Goal: Entertainment & Leisure: Browse casually

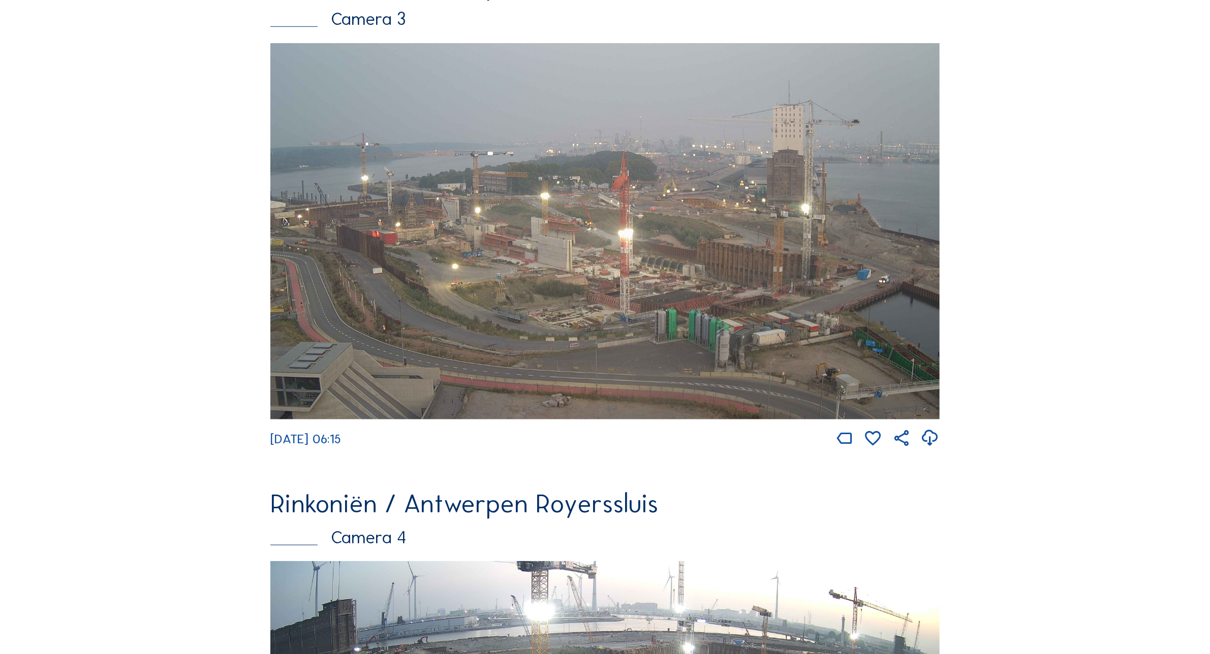
scroll to position [1207, 0]
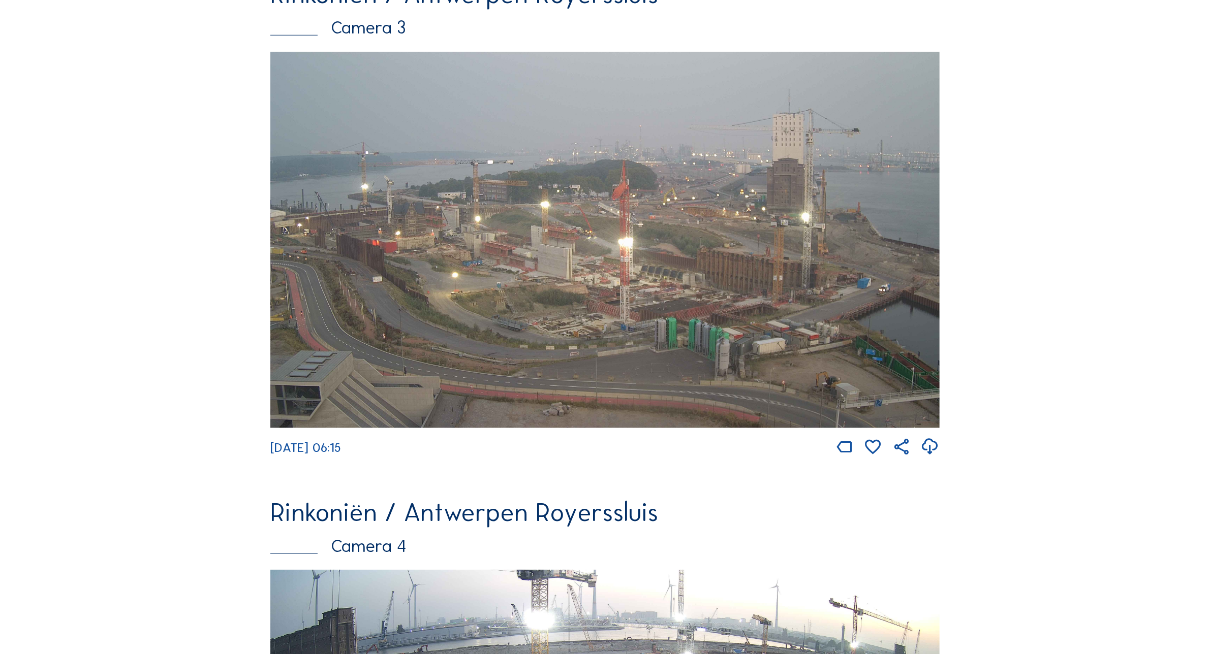
click at [112, 182] on div "Camera's Timelapses Mijn C-Site Feed Fotoshow Kaart Zoeken Volledig scherm Rink…" at bounding box center [605, 192] width 1210 height 2798
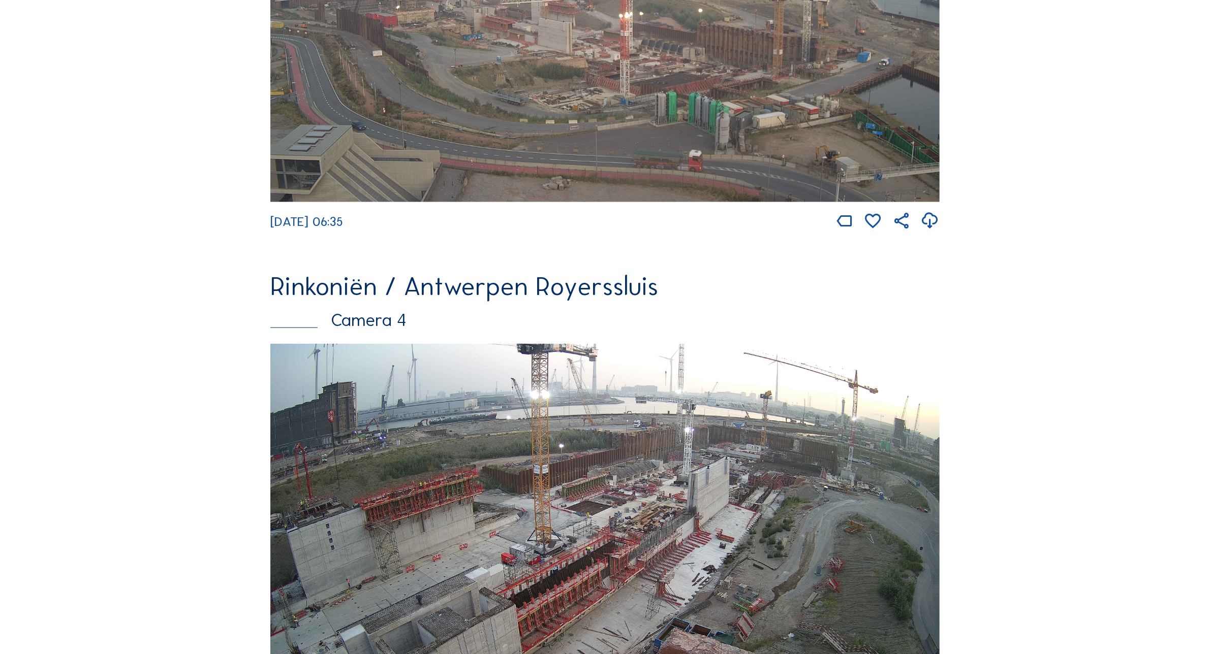
scroll to position [1231, 0]
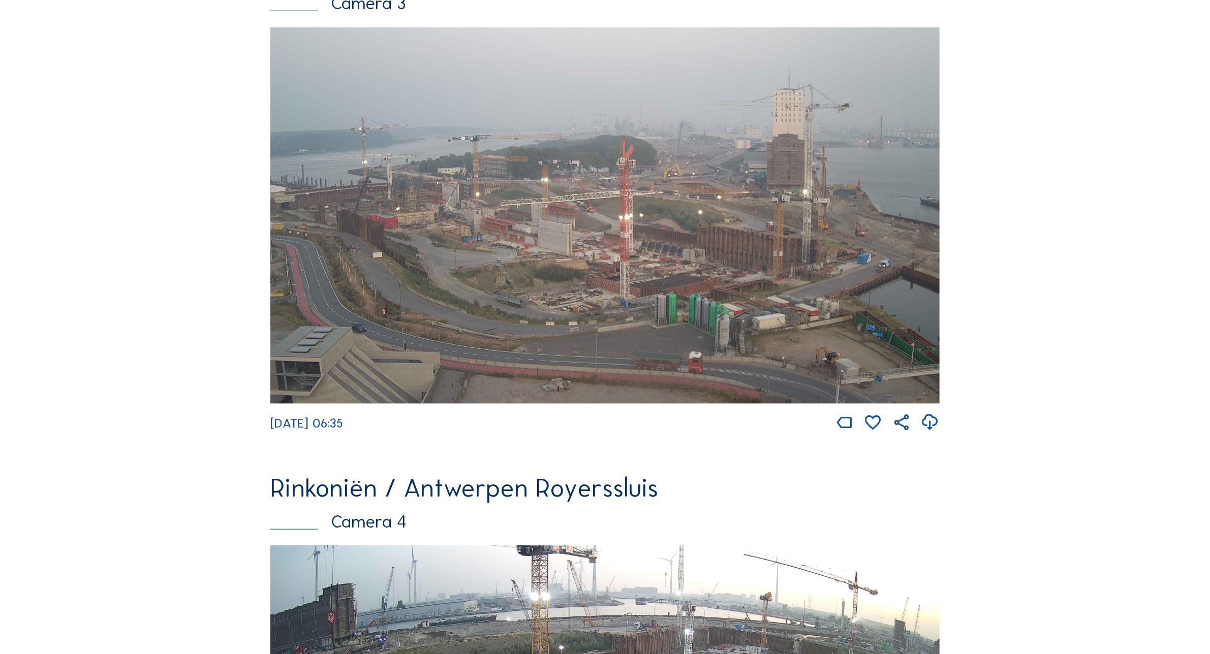
click at [522, 263] on img at bounding box center [604, 215] width 669 height 376
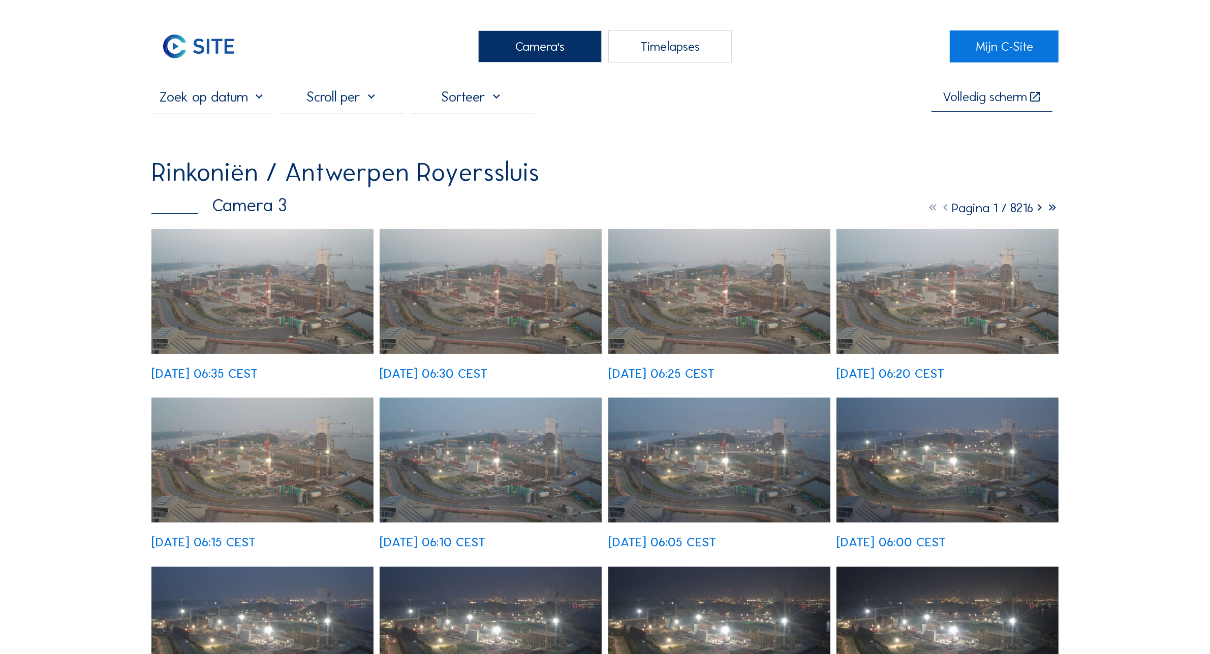
click at [223, 297] on img at bounding box center [262, 291] width 222 height 125
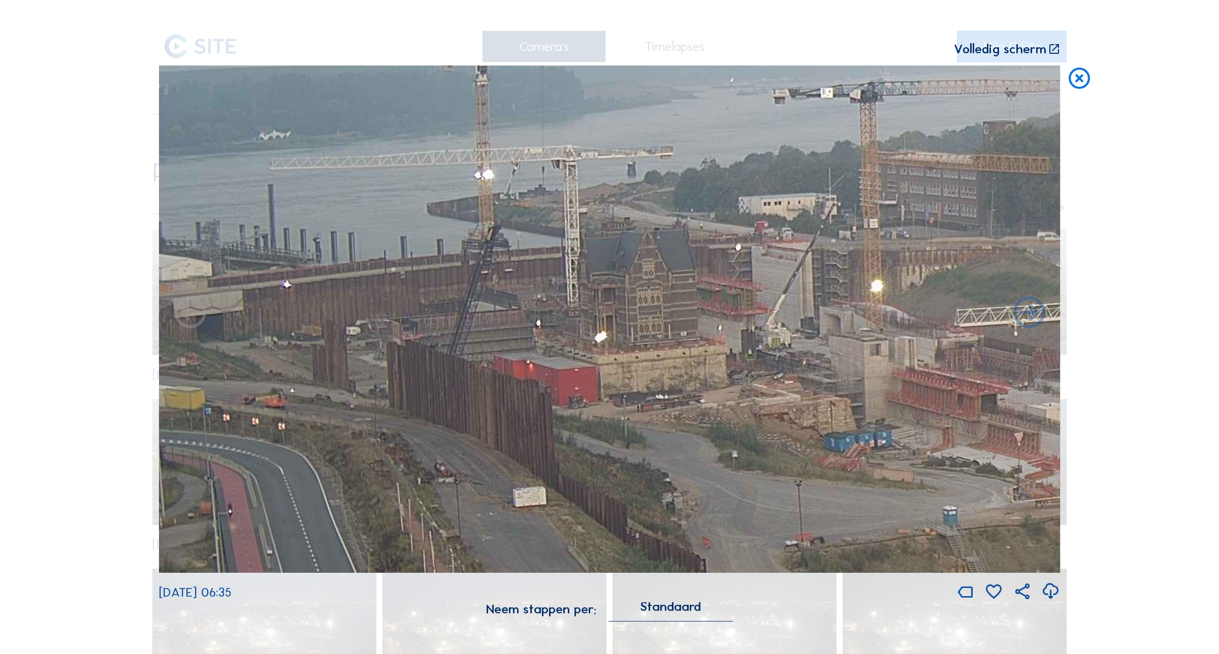
drag, startPoint x: 223, startPoint y: 418, endPoint x: 601, endPoint y: 407, distance: 378.6
click at [597, 407] on img at bounding box center [610, 319] width 902 height 507
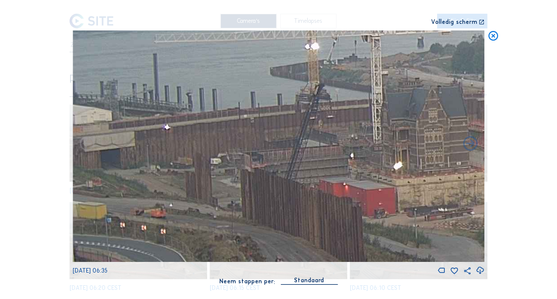
drag, startPoint x: 100, startPoint y: 187, endPoint x: 199, endPoint y: 177, distance: 99.6
click at [199, 177] on img at bounding box center [279, 146] width 412 height 232
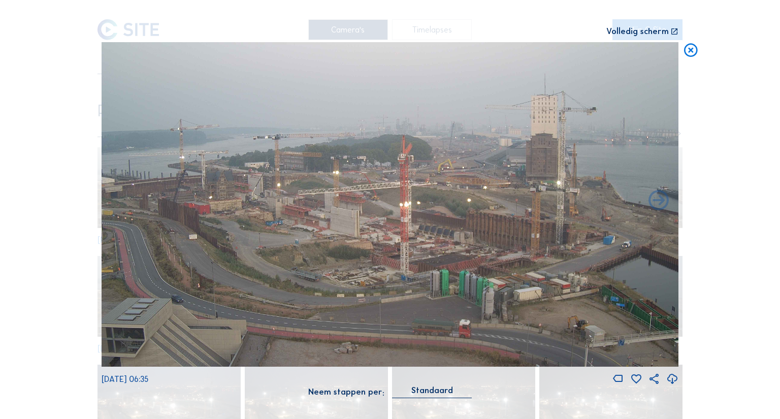
click at [690, 51] on icon at bounding box center [691, 50] width 16 height 17
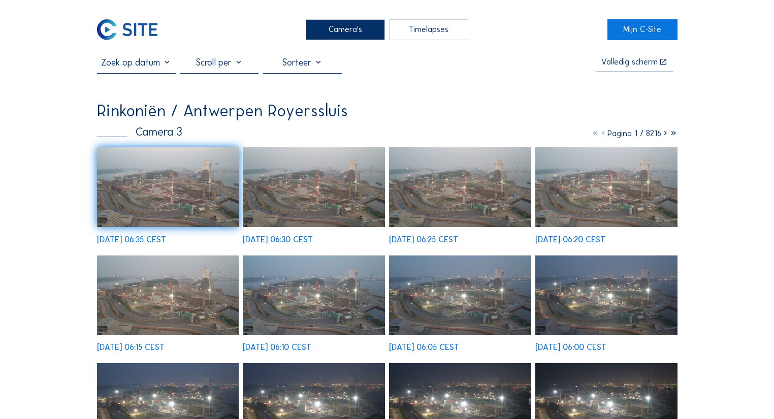
click at [331, 35] on div "Camera's" at bounding box center [345, 29] width 79 height 20
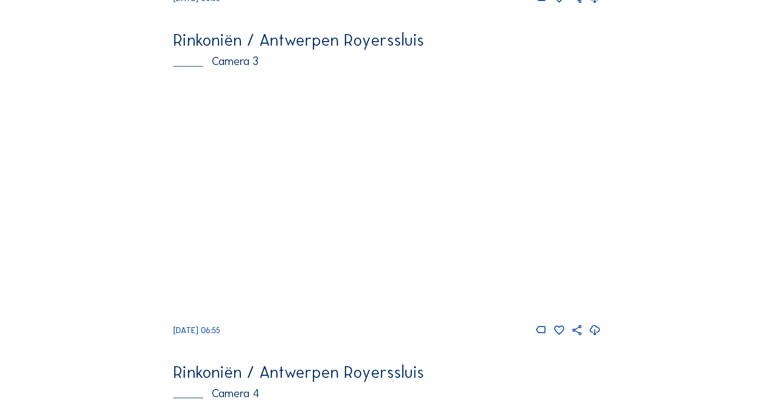
scroll to position [691, 0]
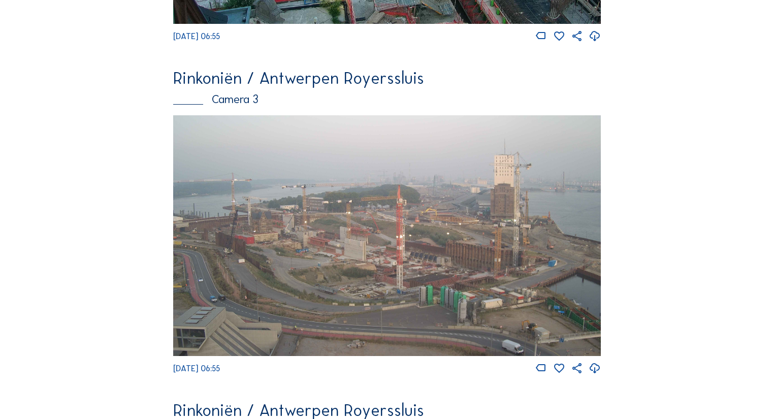
click at [239, 236] on img at bounding box center [387, 235] width 428 height 241
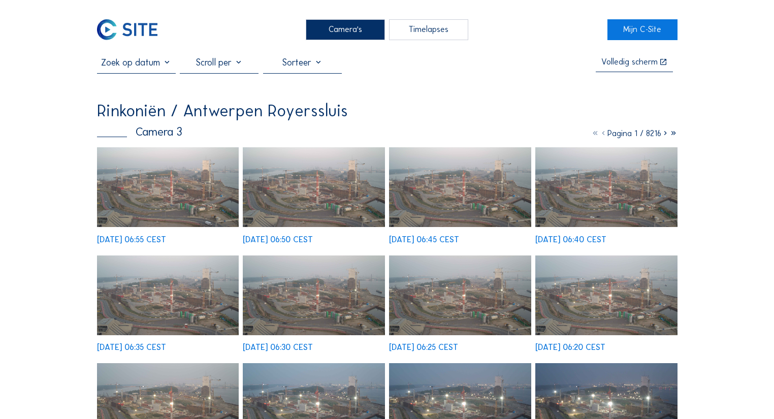
click at [154, 184] on img at bounding box center [168, 187] width 142 height 80
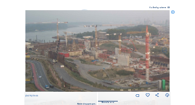
drag, startPoint x: 34, startPoint y: 65, endPoint x: 65, endPoint y: 68, distance: 31.1
click at [64, 68] on img at bounding box center [97, 50] width 144 height 81
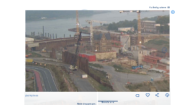
drag, startPoint x: 34, startPoint y: 66, endPoint x: 47, endPoint y: 67, distance: 13.2
click at [47, 67] on img at bounding box center [97, 50] width 144 height 81
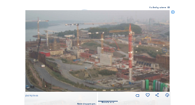
click at [174, 12] on icon at bounding box center [173, 12] width 4 height 4
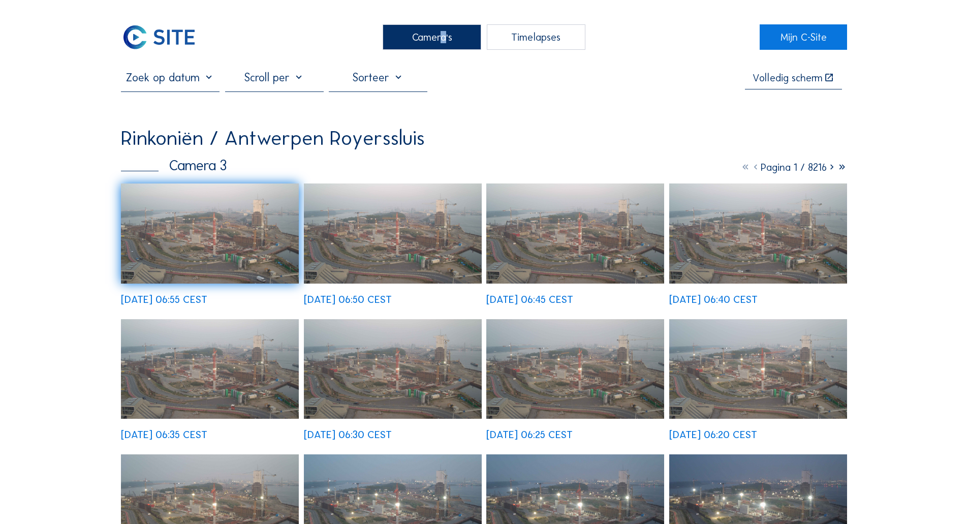
drag, startPoint x: 438, startPoint y: 37, endPoint x: 431, endPoint y: 42, distance: 8.5
click at [431, 42] on div "Camera's" at bounding box center [432, 36] width 99 height 25
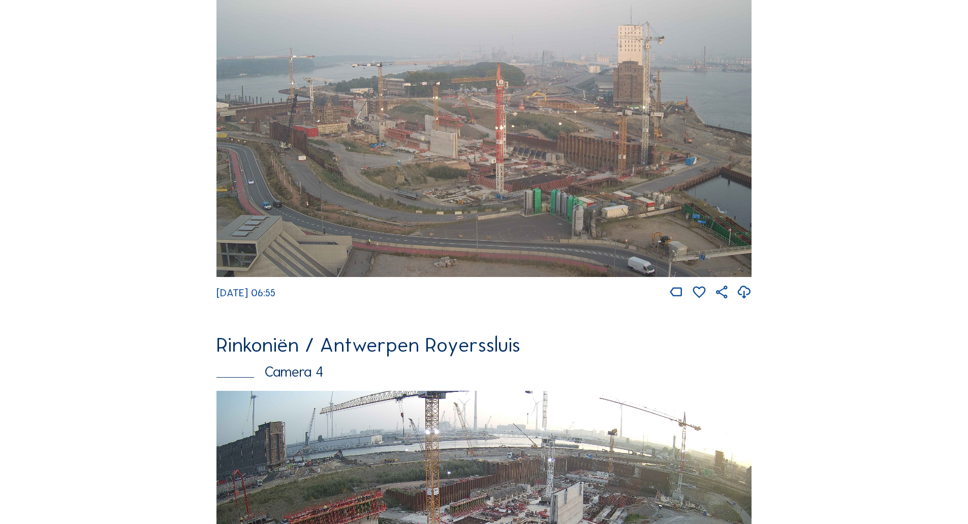
scroll to position [1016, 0]
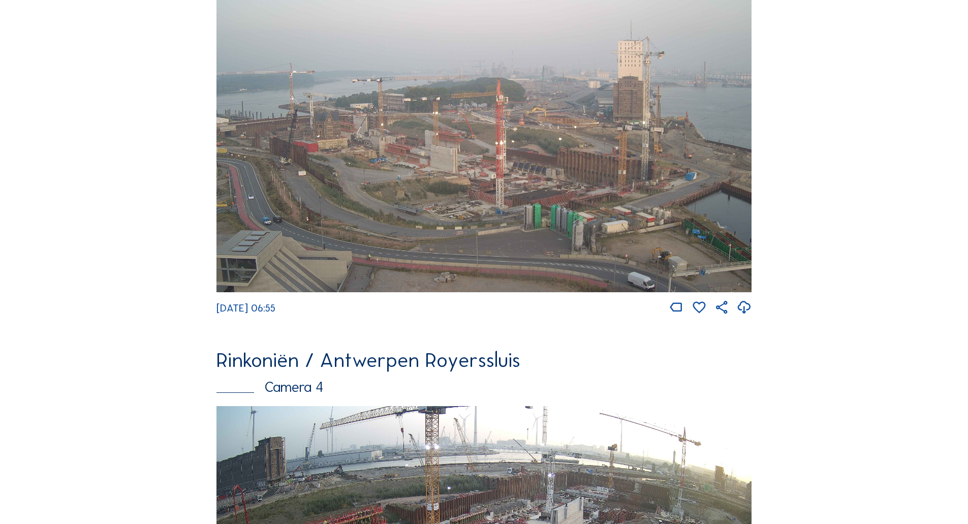
click at [429, 154] on img at bounding box center [483, 141] width 535 height 301
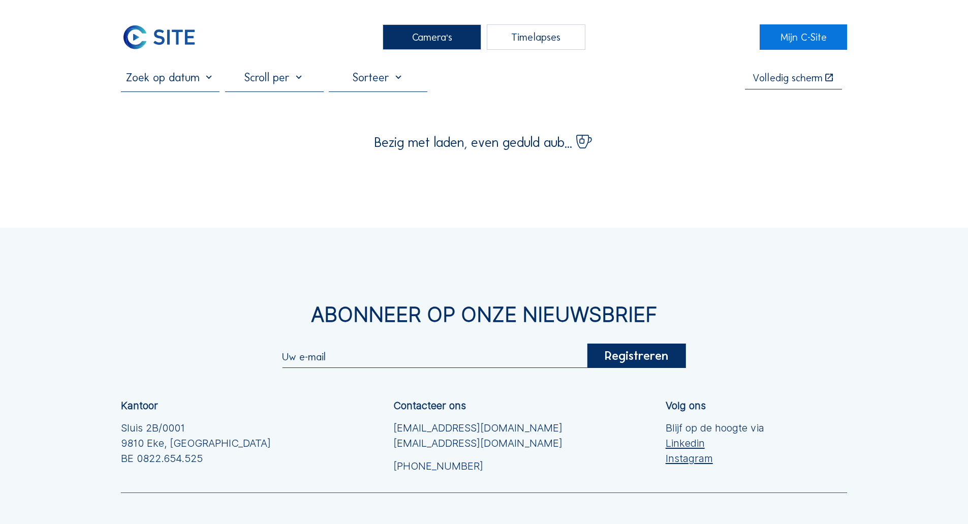
click at [95, 118] on div "Camera's Timelapses Mijn C-Site Volledig scherm Bezig met laden, even geduld au…" at bounding box center [484, 321] width 968 height 642
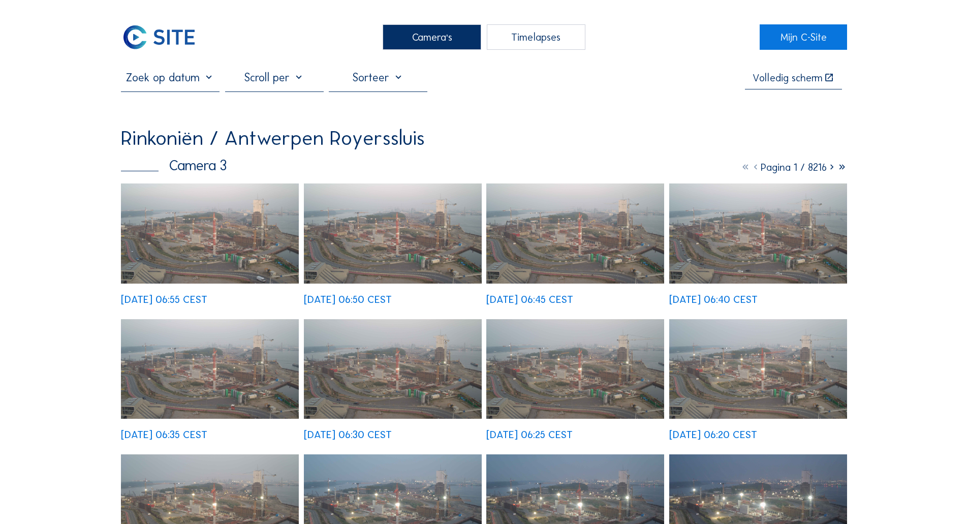
click at [233, 214] on img at bounding box center [210, 233] width 178 height 100
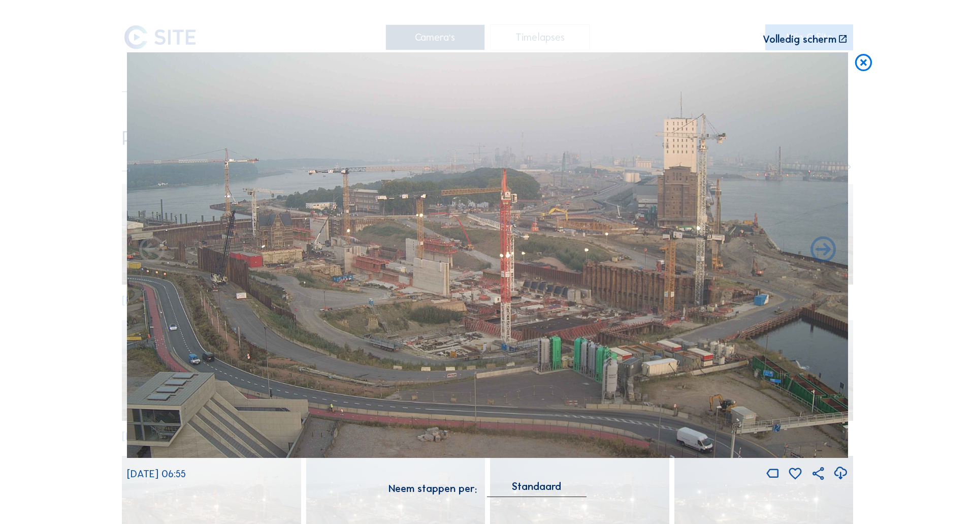
click at [859, 56] on icon at bounding box center [863, 62] width 20 height 21
